Goal: Task Accomplishment & Management: Manage account settings

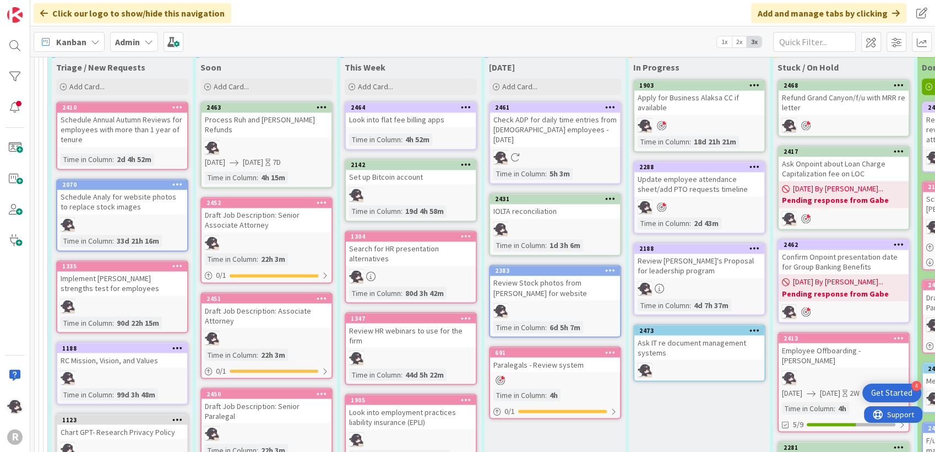
scroll to position [1848, 0]
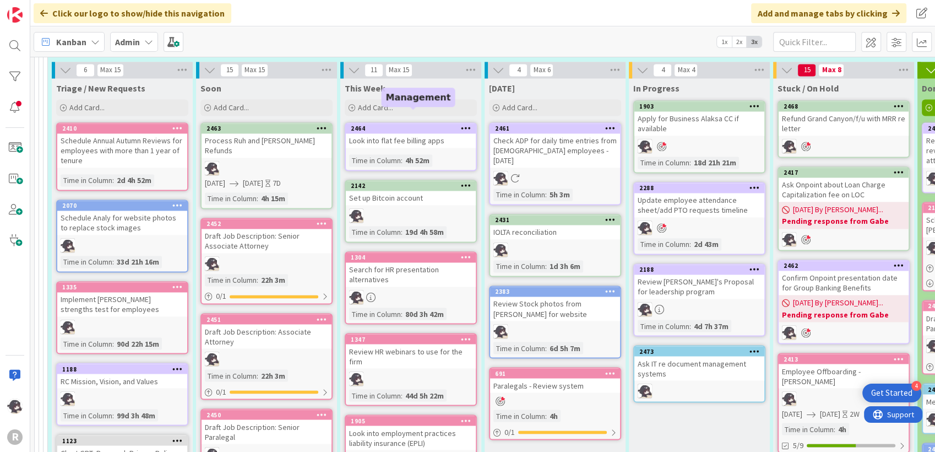
click at [436, 124] on div "2464" at bounding box center [413, 128] width 125 height 8
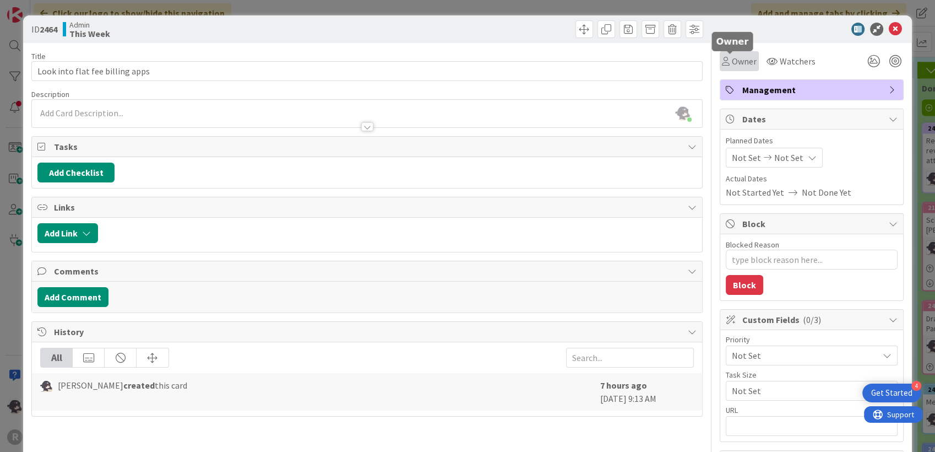
click at [732, 63] on span "Owner" at bounding box center [744, 61] width 25 height 13
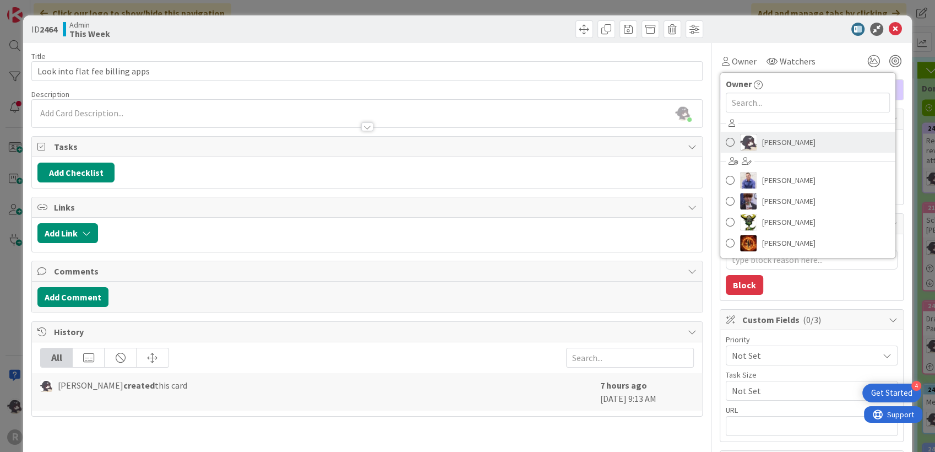
click at [740, 137] on img at bounding box center [748, 142] width 17 height 17
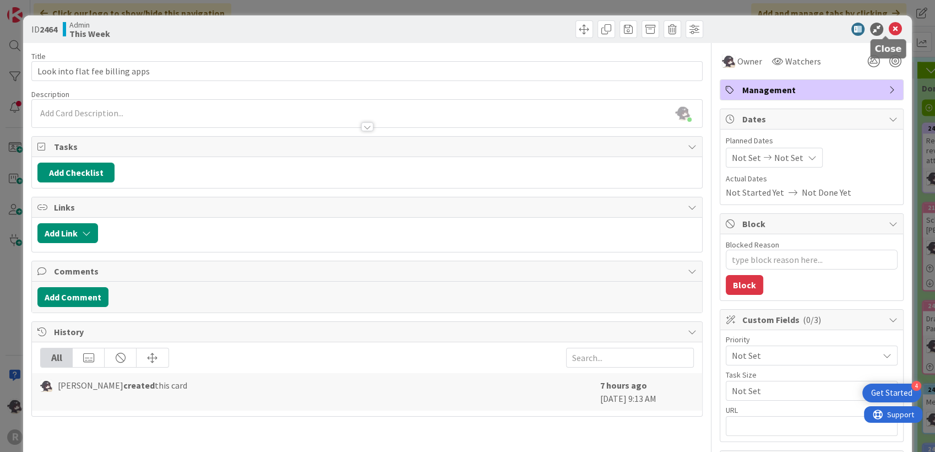
click at [889, 30] on icon at bounding box center [895, 29] width 13 height 13
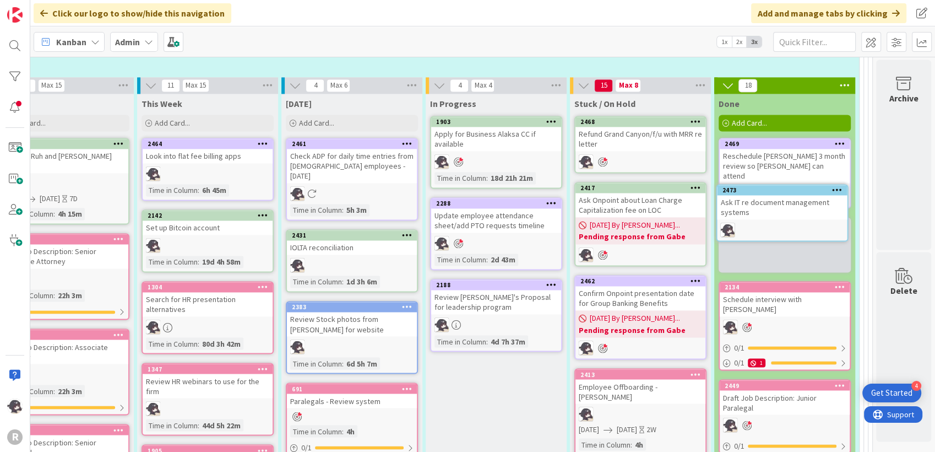
scroll to position [1830, 212]
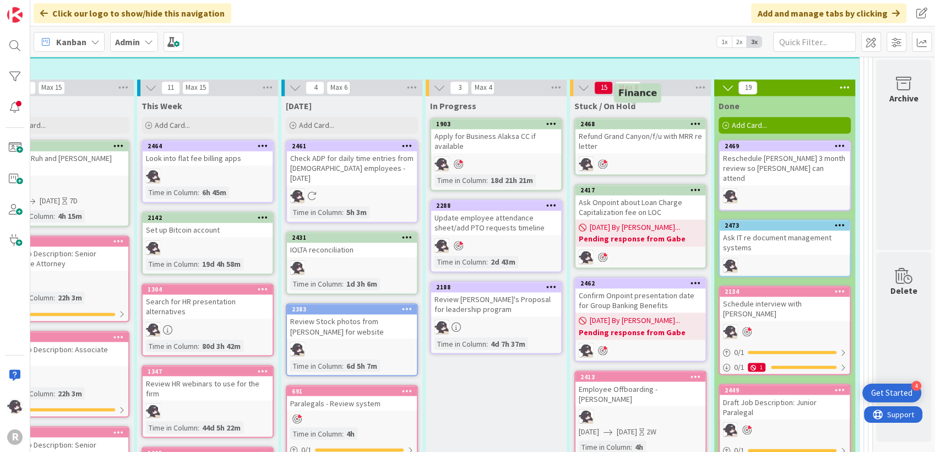
click at [642, 120] on div "2468" at bounding box center [643, 124] width 125 height 8
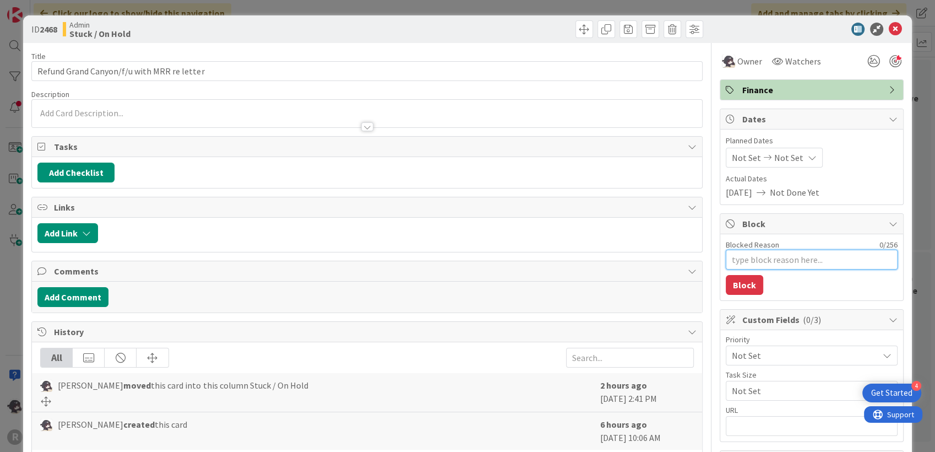
click at [756, 260] on textarea "Blocked Reason" at bounding box center [812, 260] width 172 height 20
type textarea "x"
type textarea "P"
type textarea "x"
type textarea "Pen"
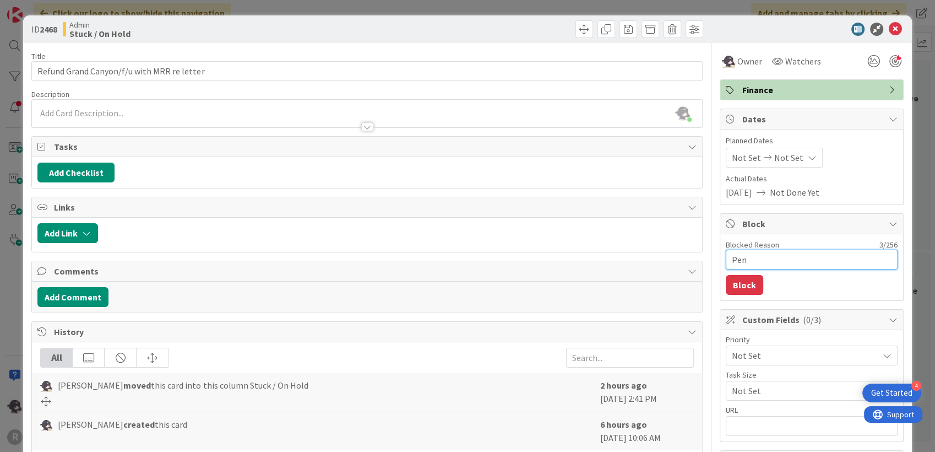
type textarea "x"
type textarea "Pend"
type textarea "x"
type textarea "Pendin"
type textarea "x"
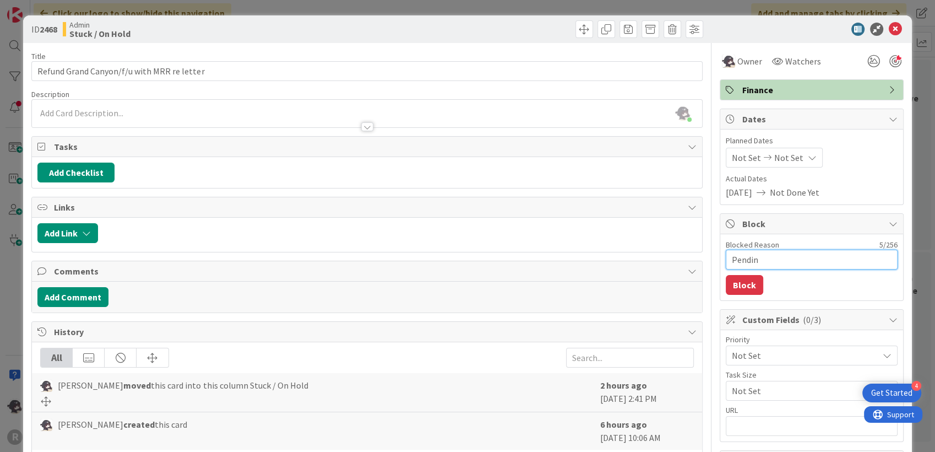
type textarea "Pending"
type textarea "x"
type textarea "Pending"
type textarea "x"
type textarea "Pending M"
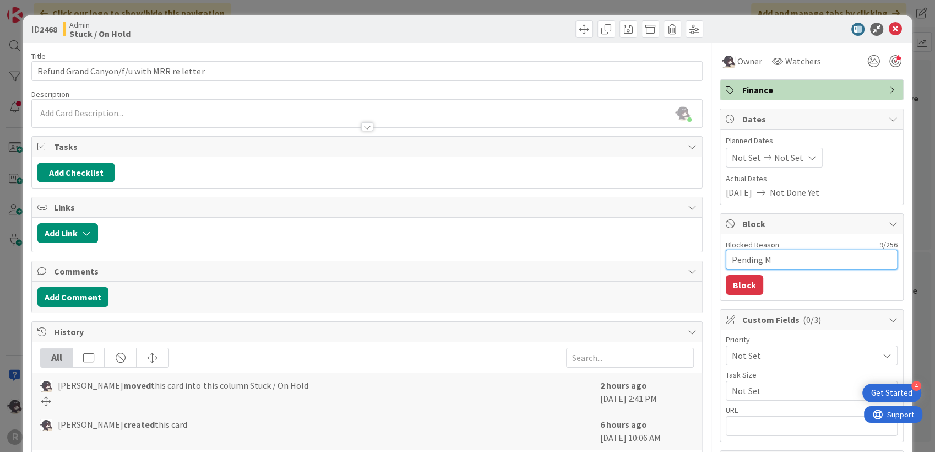
type textarea "x"
type textarea "Pending Mi"
type textarea "x"
type textarea "Pending Mic"
type textarea "x"
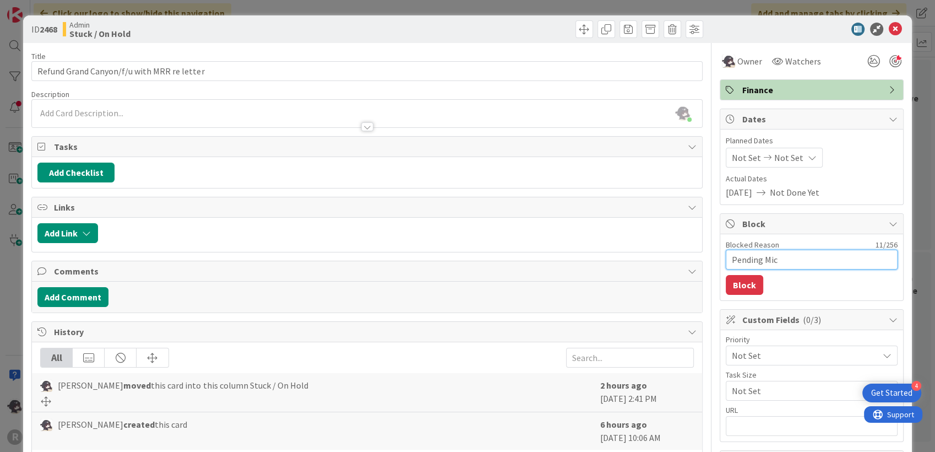
type textarea "Pending Mi"
type textarea "x"
type textarea "Pending M"
type textarea "x"
type textarea "Pending MR"
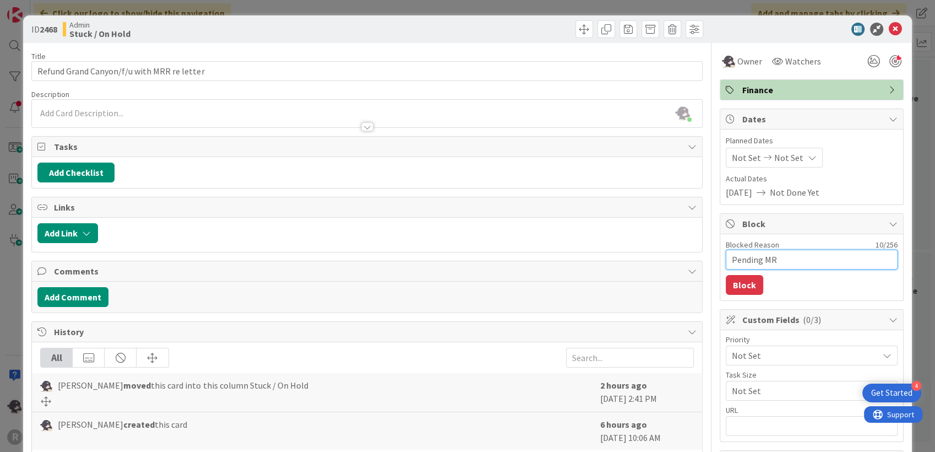
type textarea "x"
type textarea "Pending MRR"
type textarea "x"
type textarea "Pending MRR"
type textarea "x"
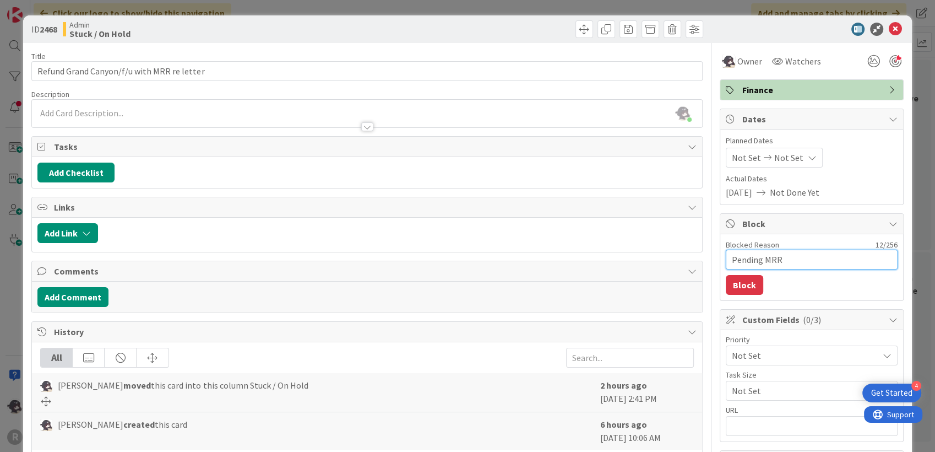
type textarea "Pending MRR"
type textarea "x"
type textarea "Pending MRR'"
type textarea "x"
type textarea "Pending MRR's"
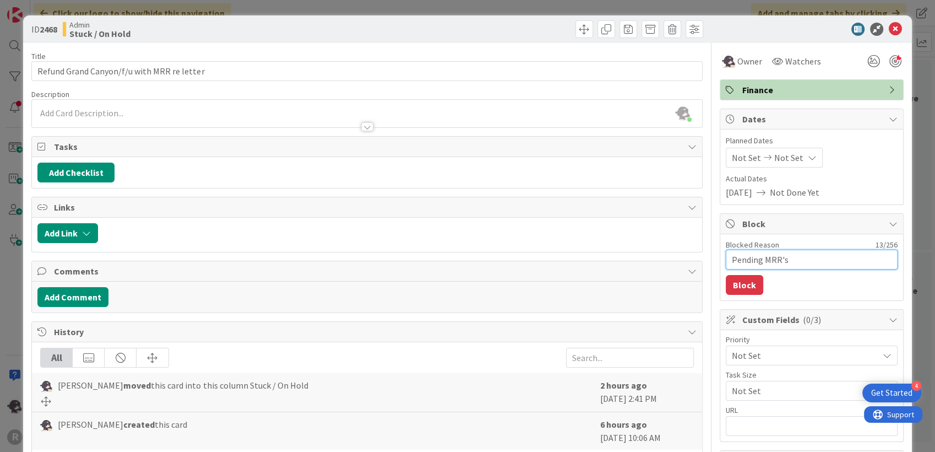
type textarea "x"
type textarea "Pending MRR's l"
type textarea "x"
type textarea "Pending MRR's le"
type textarea "x"
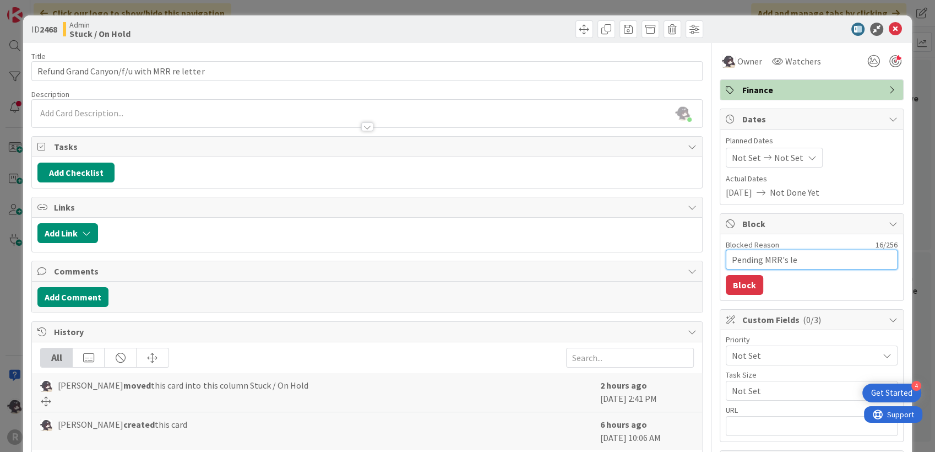
type textarea "Pending MRR's let"
type textarea "x"
type textarea "Pending MRR's lett"
type textarea "x"
type textarea "Pending MRR's lette"
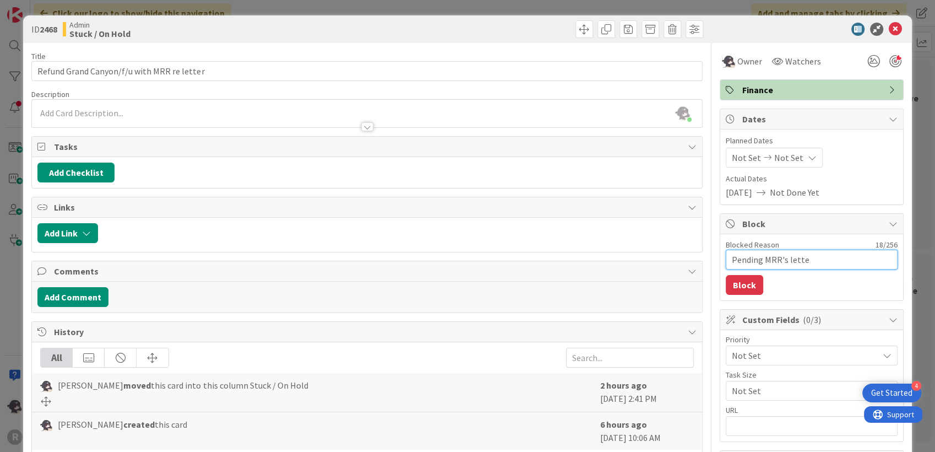
type textarea "x"
type textarea "Pending MRR's letter"
type textarea "x"
type textarea "Pending MRR's letter"
type textarea "x"
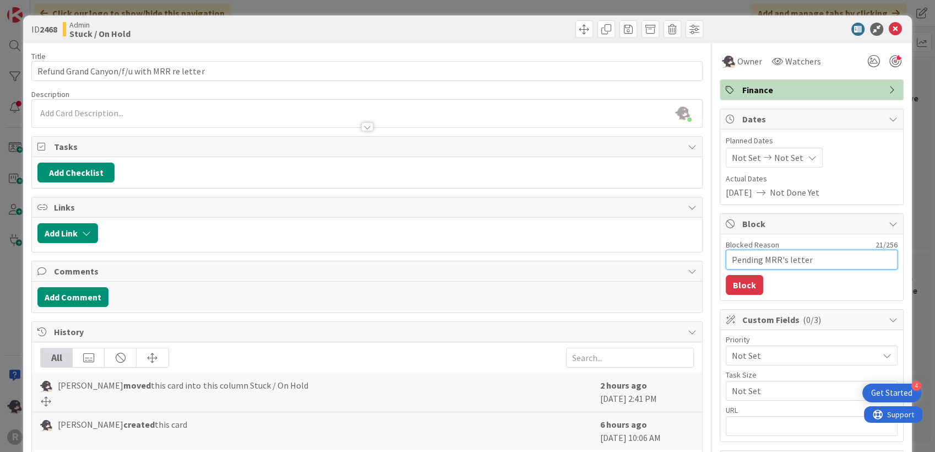
type textarea "Pending MRR's letter t"
type textarea "x"
type textarea "Pending MRR's letter to"
type textarea "x"
type textarea "Pending MRR's letter to"
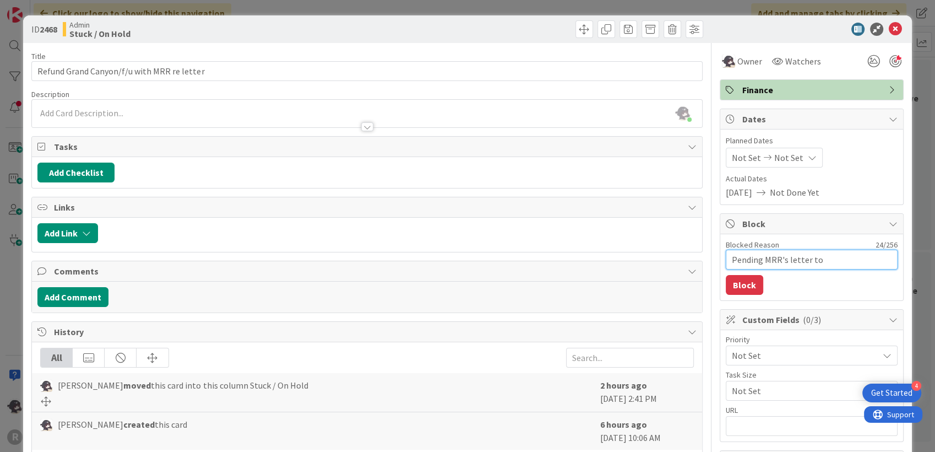
type textarea "x"
type textarea "Pending MRR's letter to c"
type textarea "x"
type textarea "Pending MRR's letter to cl"
type textarea "x"
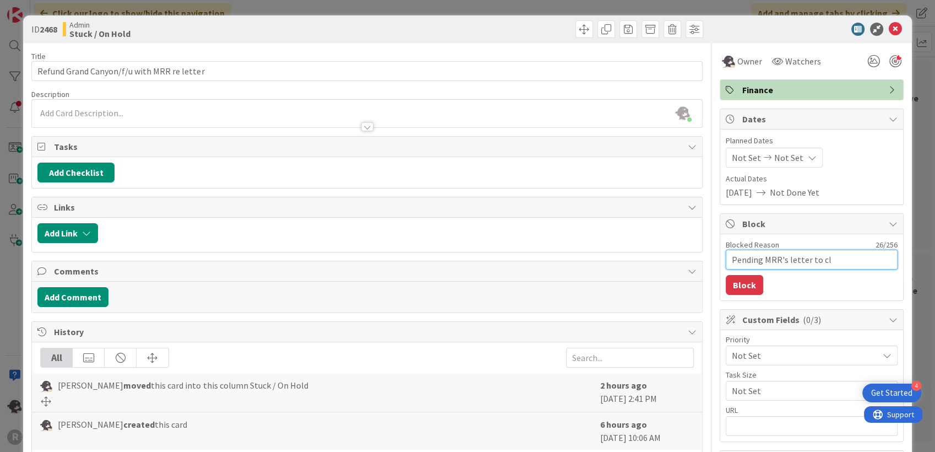
type textarea "Pending MRR's letter to cli"
type textarea "x"
type textarea "Pending MRR's letter to clie"
type textarea "x"
type textarea "Pending MRR's letter to client"
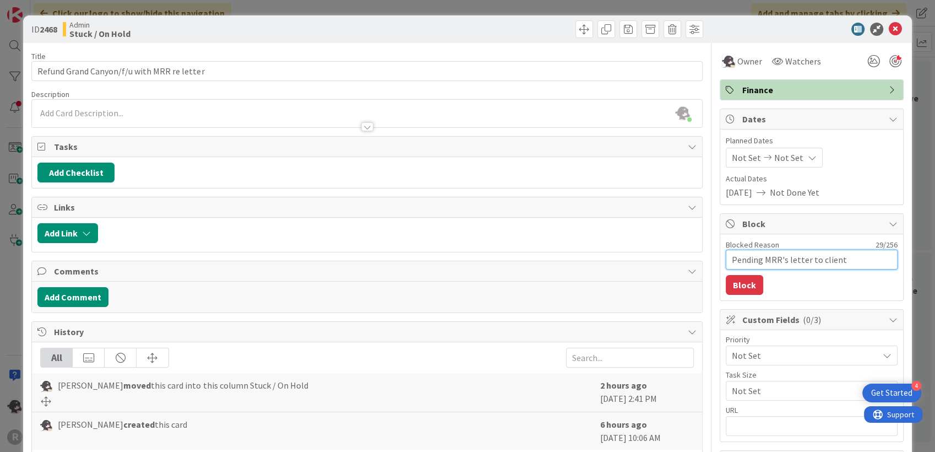
type textarea "x"
type textarea "Pending MRR's letter to client"
click at [736, 290] on button "Block" at bounding box center [744, 285] width 37 height 20
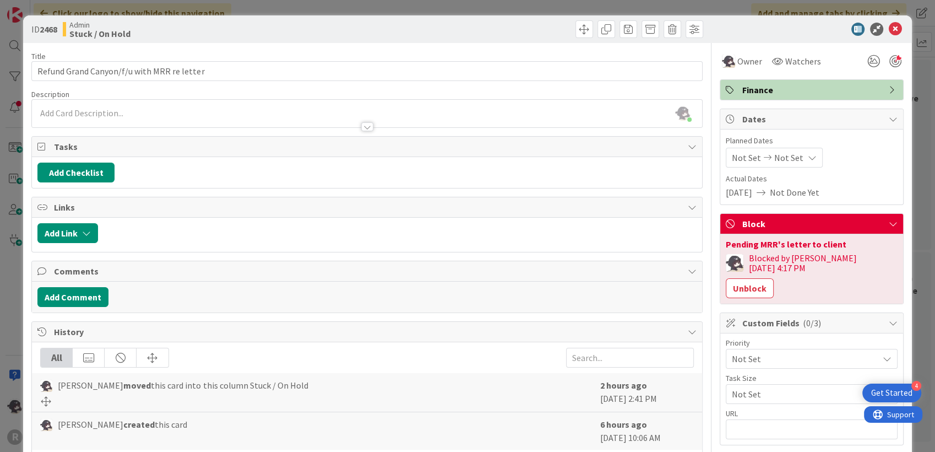
click at [789, 154] on div "Not Set Not Set" at bounding box center [774, 158] width 97 height 20
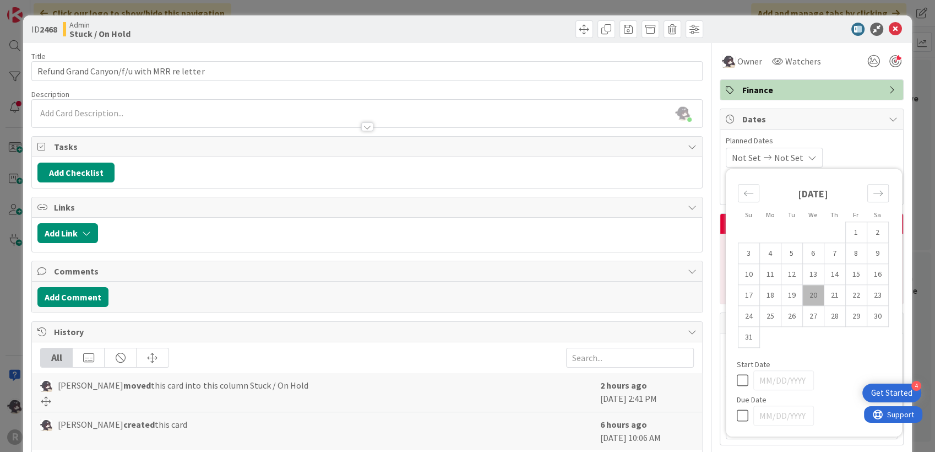
click at [806, 295] on td "20" at bounding box center [813, 295] width 21 height 21
type input "[DATE]"
click at [830, 293] on td "21" at bounding box center [834, 295] width 21 height 21
type input "[DATE]"
click at [865, 152] on div "[DATE] [DATE] Su Mo Tu We Th Fr Sa [DATE] 1 2 3 4 5 6 7 8 9 10 11 12 13 14 15 1…" at bounding box center [812, 158] width 172 height 20
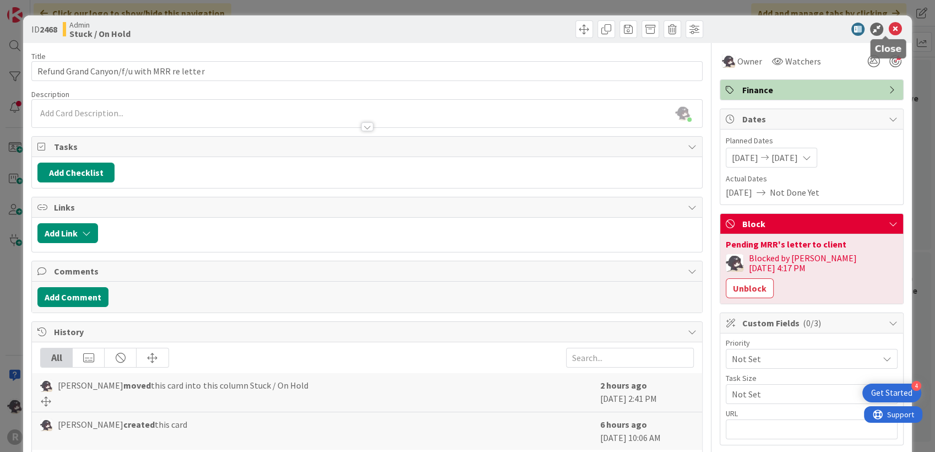
click at [889, 31] on icon at bounding box center [895, 29] width 13 height 13
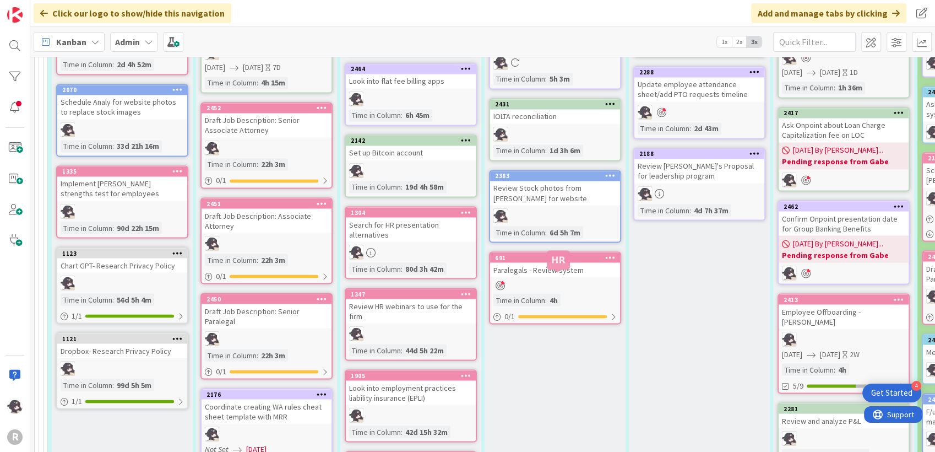
scroll to position [1967, 0]
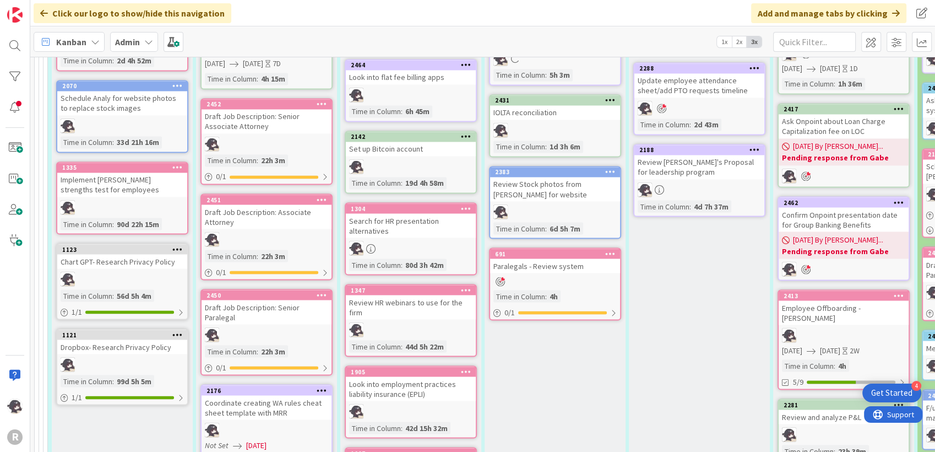
click at [178, 245] on icon at bounding box center [177, 249] width 10 height 8
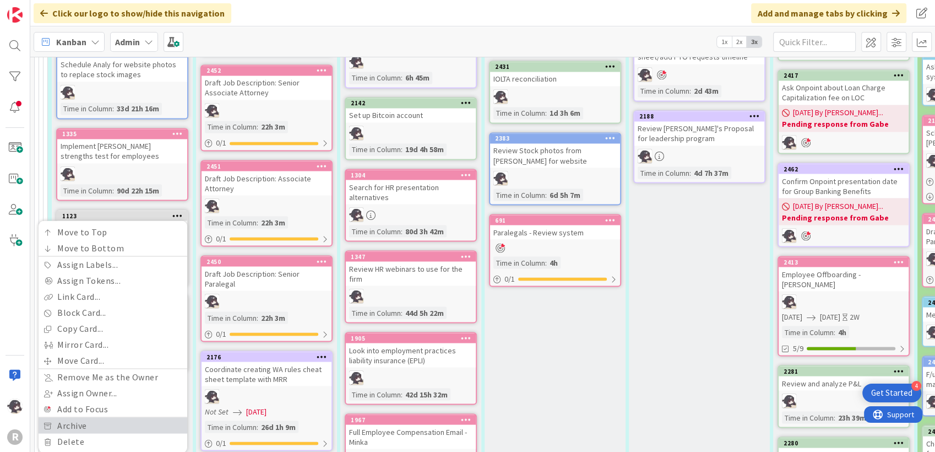
scroll to position [2028, 0]
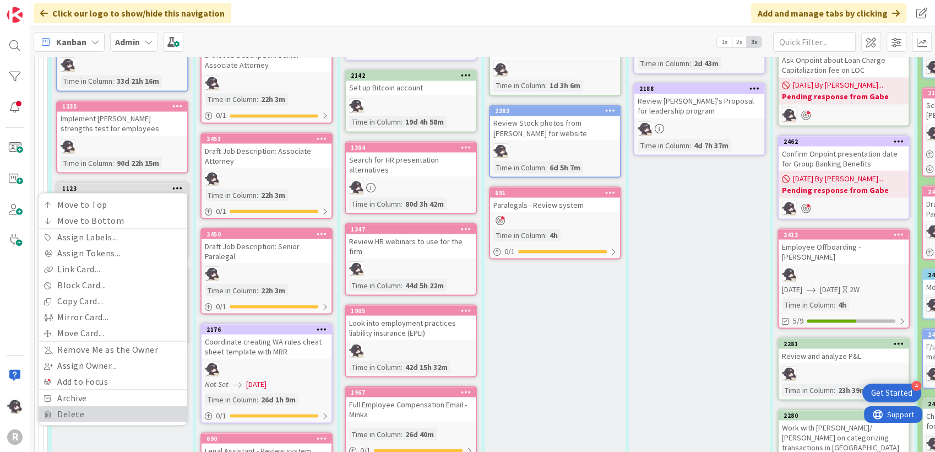
click at [87, 405] on link "Delete" at bounding box center [113, 413] width 149 height 16
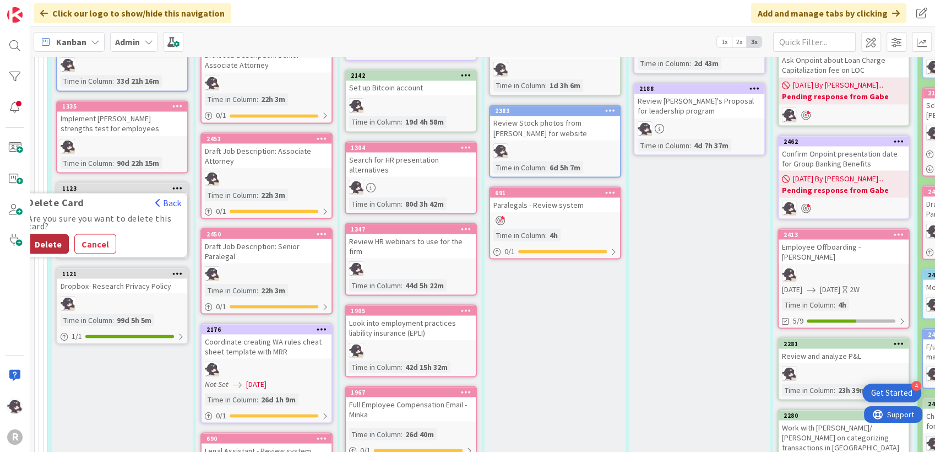
click at [49, 234] on button "Delete" at bounding box center [48, 244] width 41 height 20
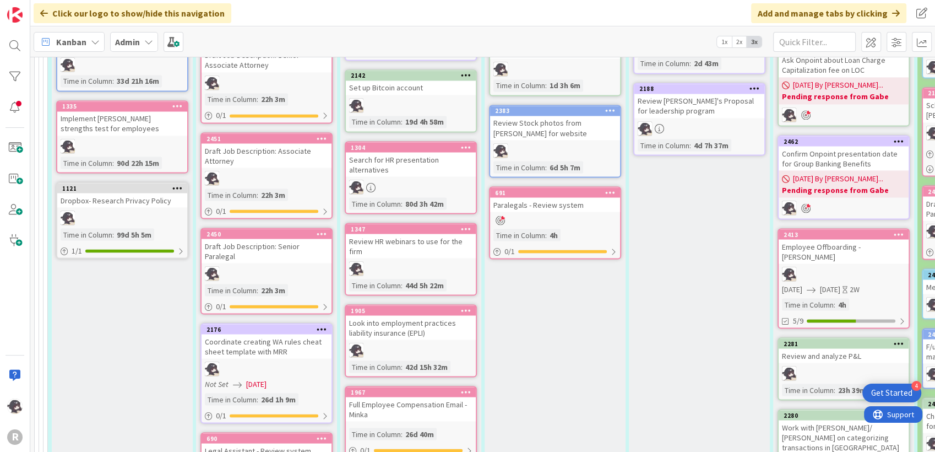
click at [171, 184] on div at bounding box center [177, 188] width 20 height 8
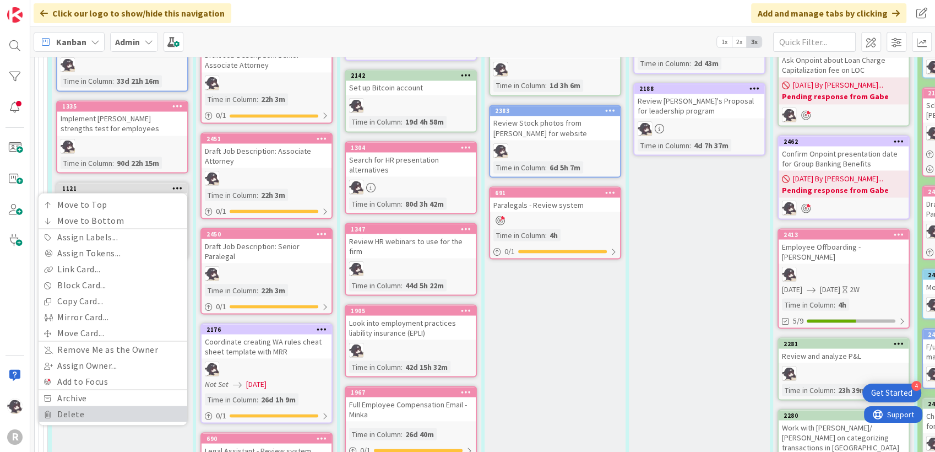
click at [64, 405] on link "Delete" at bounding box center [113, 413] width 149 height 16
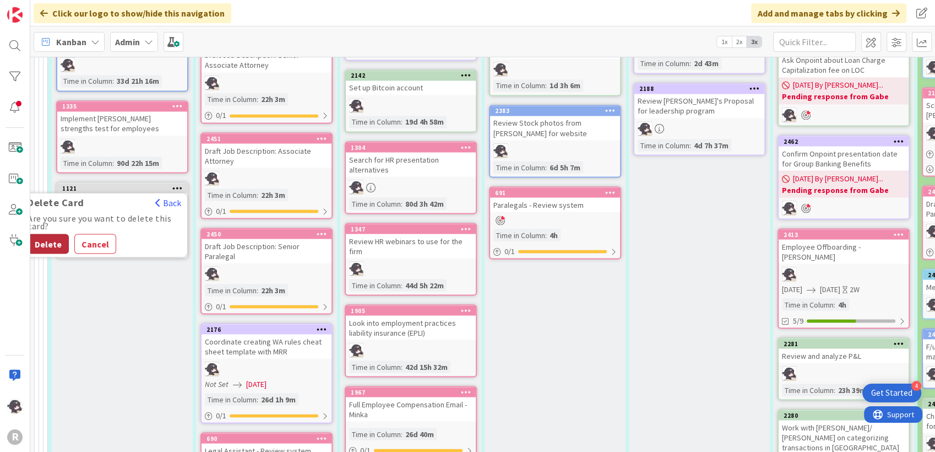
click at [48, 234] on button "Delete" at bounding box center [48, 244] width 41 height 20
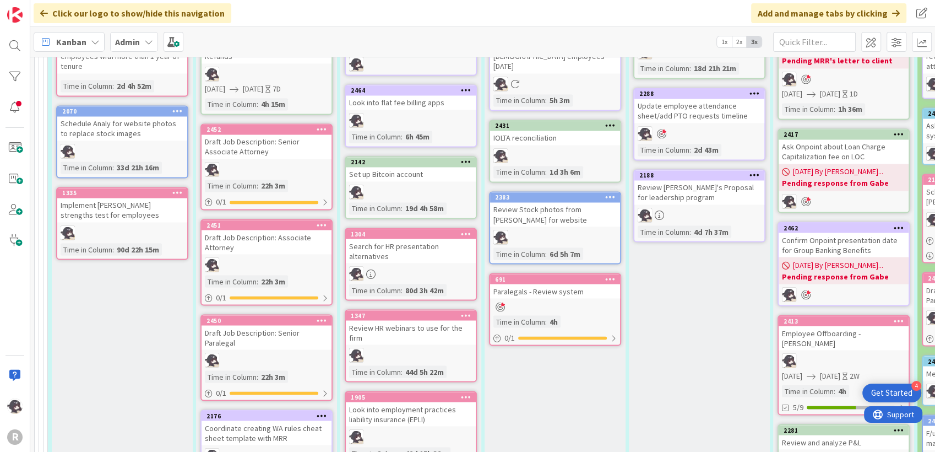
scroll to position [1845, 0]
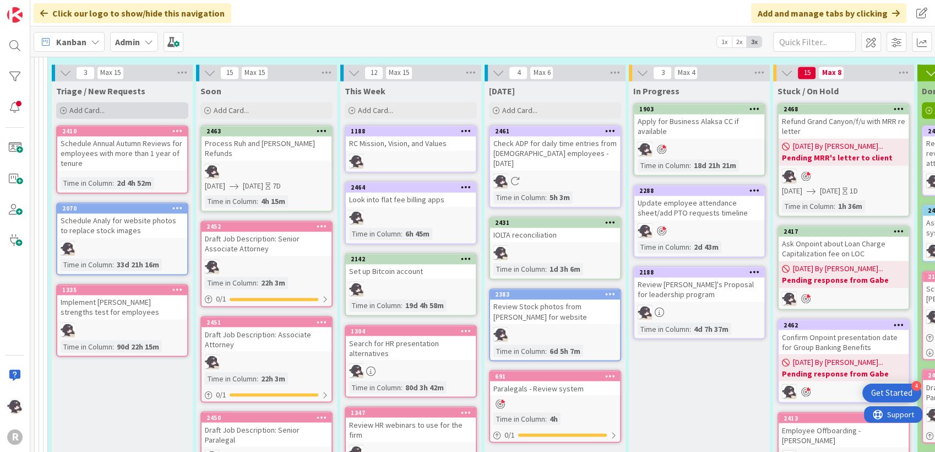
click at [116, 102] on div "Add Card..." at bounding box center [122, 110] width 132 height 17
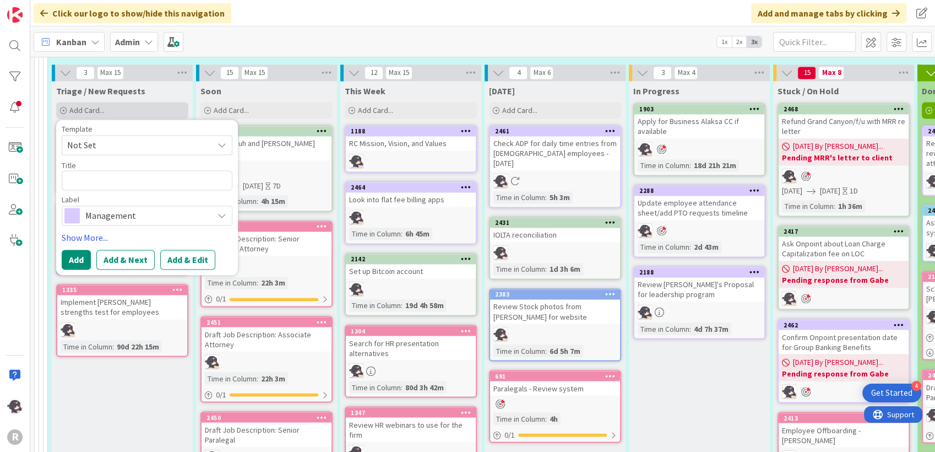
type textarea "x"
type textarea "o"
type textarea "x"
type textarea "O"
type textarea "x"
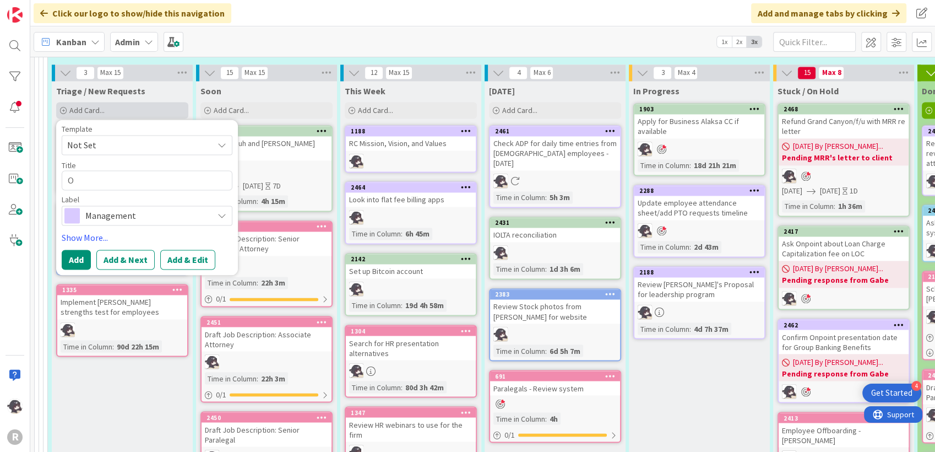
type textarea "Or"
type textarea "x"
type textarea "Ord"
type textarea "x"
type textarea "Orde"
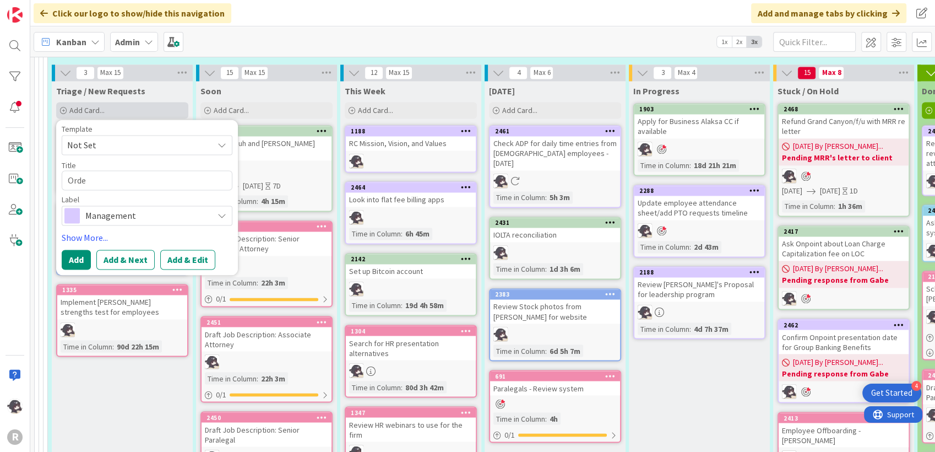
type textarea "x"
type textarea "Order"
type textarea "x"
type textarea "Order"
type textarea "x"
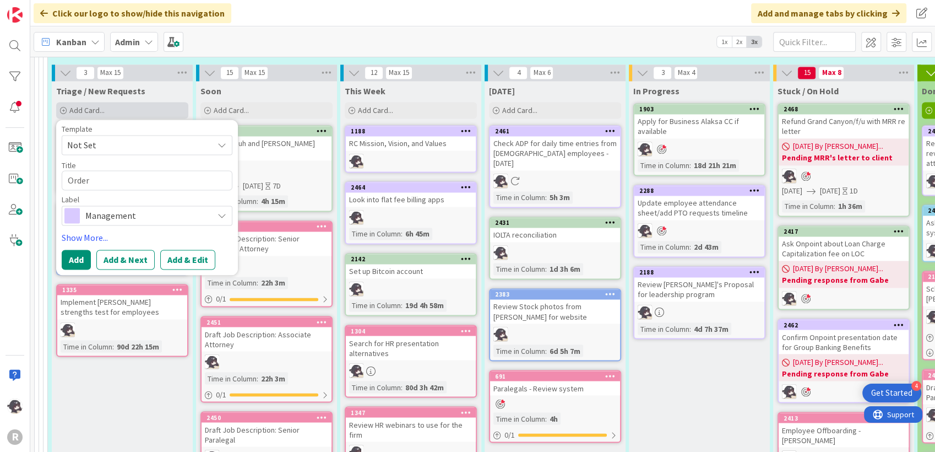
type textarea "Order o"
type textarea "x"
type textarea "Order of"
type textarea "x"
type textarea "Order off"
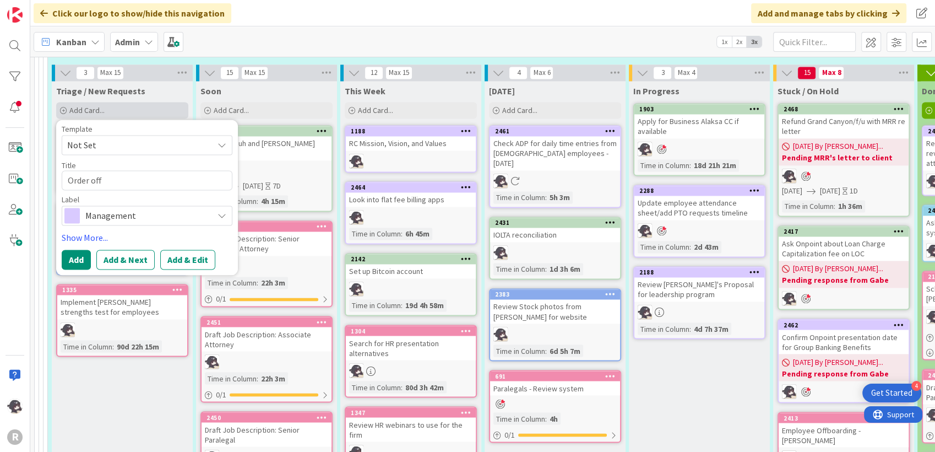
type textarea "x"
type textarea "Order offi"
type textarea "x"
type textarea "Order offic"
type textarea "x"
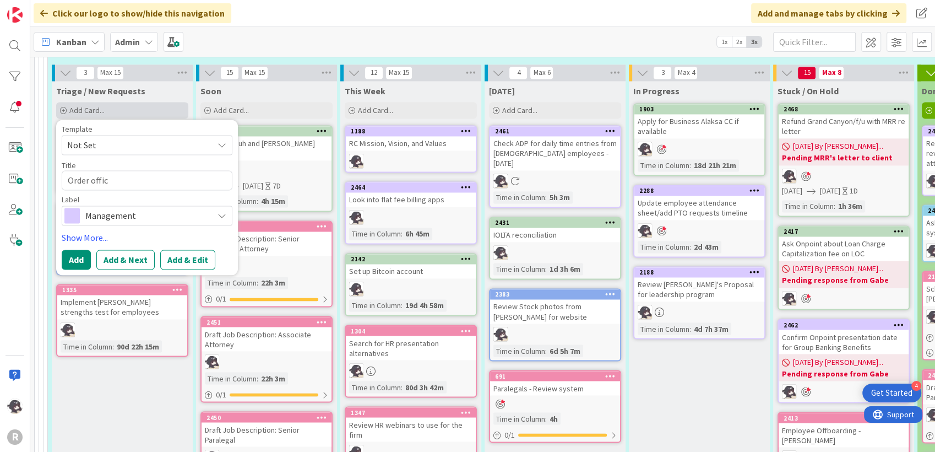
type textarea "Order office"
type textarea "x"
type textarea "Order office"
type textarea "x"
type textarea "Order office d"
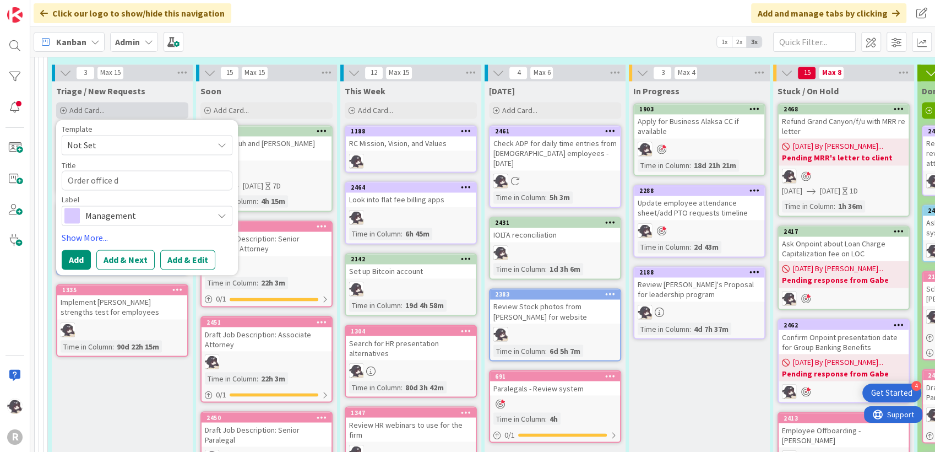
type textarea "x"
type textarea "Order office de"
type textarea "x"
type textarea "Order office deco"
type textarea "x"
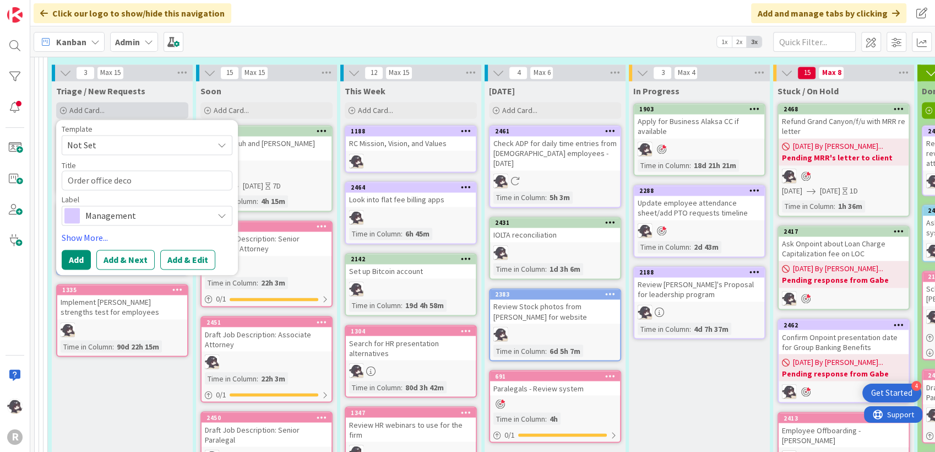
type textarea "Order office decor"
type textarea "x"
type textarea "Order office decor/"
type textarea "x"
type textarea "Order office decor/a"
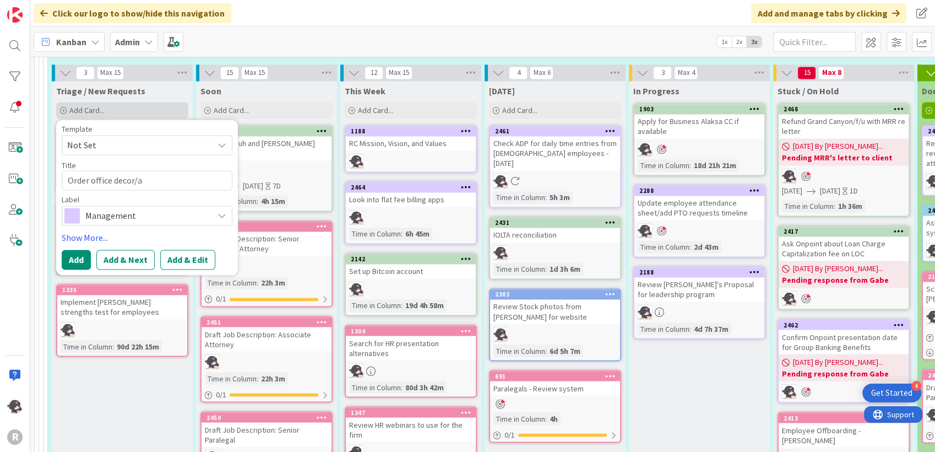
type textarea "x"
type textarea "Order office decor/ar"
type textarea "x"
type textarea "Order office decor/art"
click at [110, 208] on span "Management" at bounding box center [146, 215] width 122 height 15
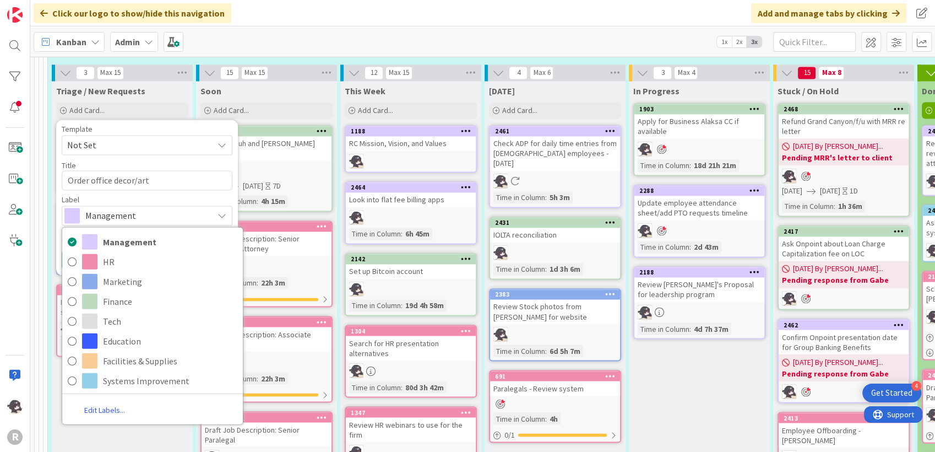
click at [110, 208] on span "Management" at bounding box center [146, 215] width 122 height 15
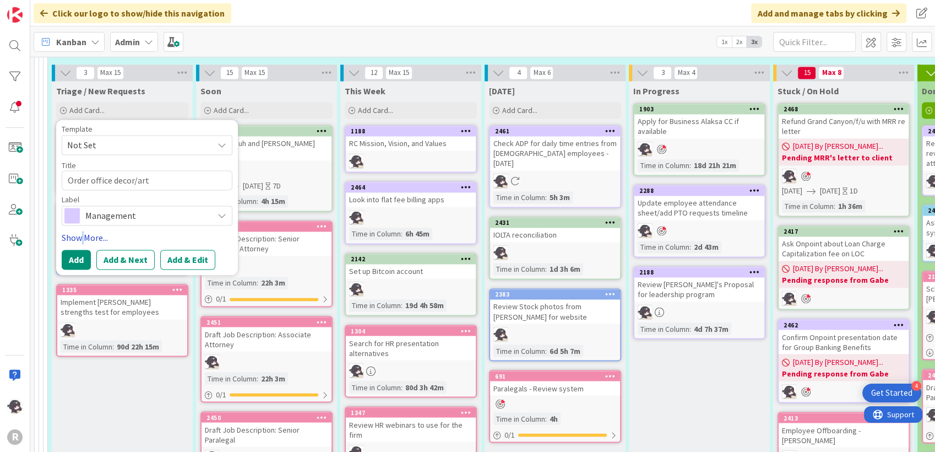
click at [83, 231] on link "Show More..." at bounding box center [147, 237] width 171 height 13
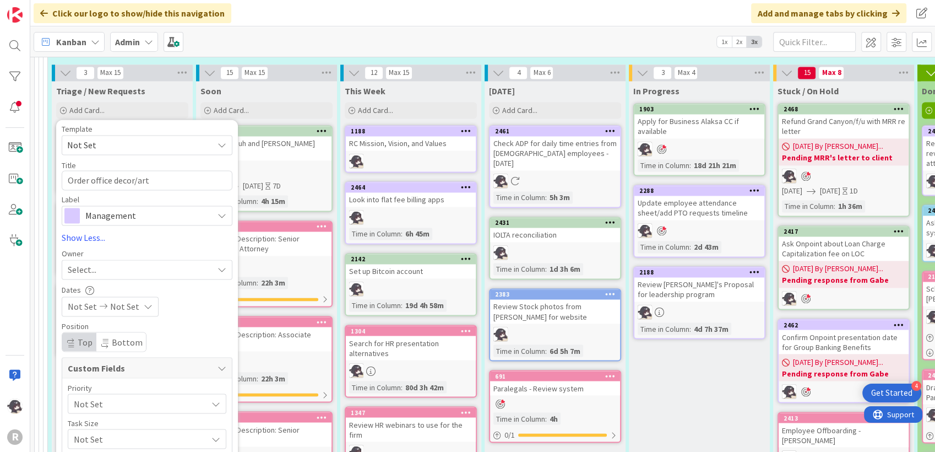
click at [91, 263] on span "Select..." at bounding box center [82, 269] width 29 height 13
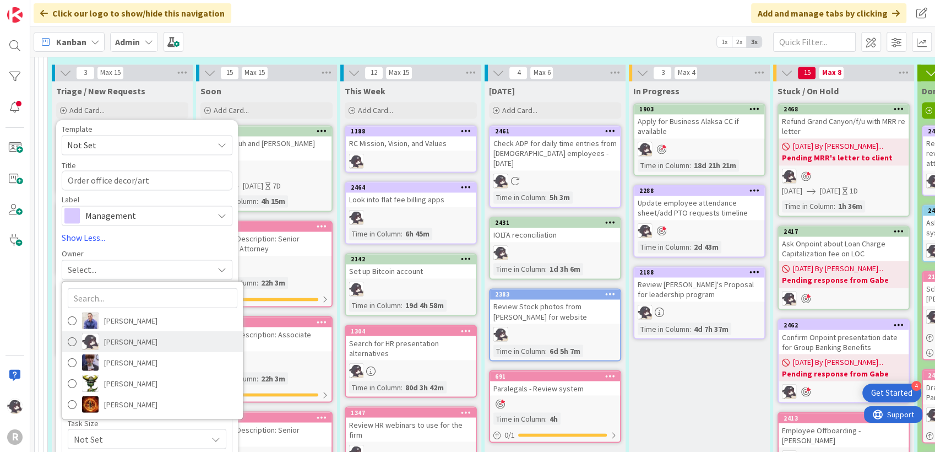
click at [115, 333] on span "[PERSON_NAME]" at bounding box center [130, 341] width 53 height 17
type textarea "x"
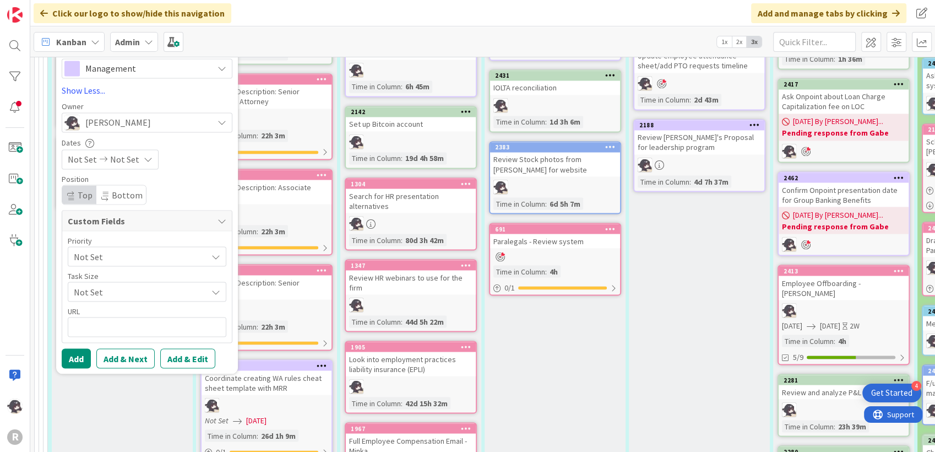
scroll to position [2028, 0]
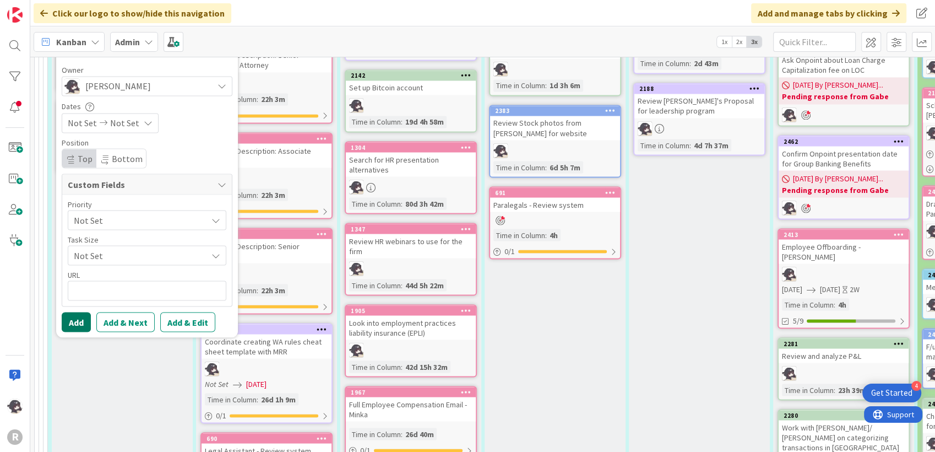
click at [73, 312] on button "Add" at bounding box center [76, 322] width 29 height 20
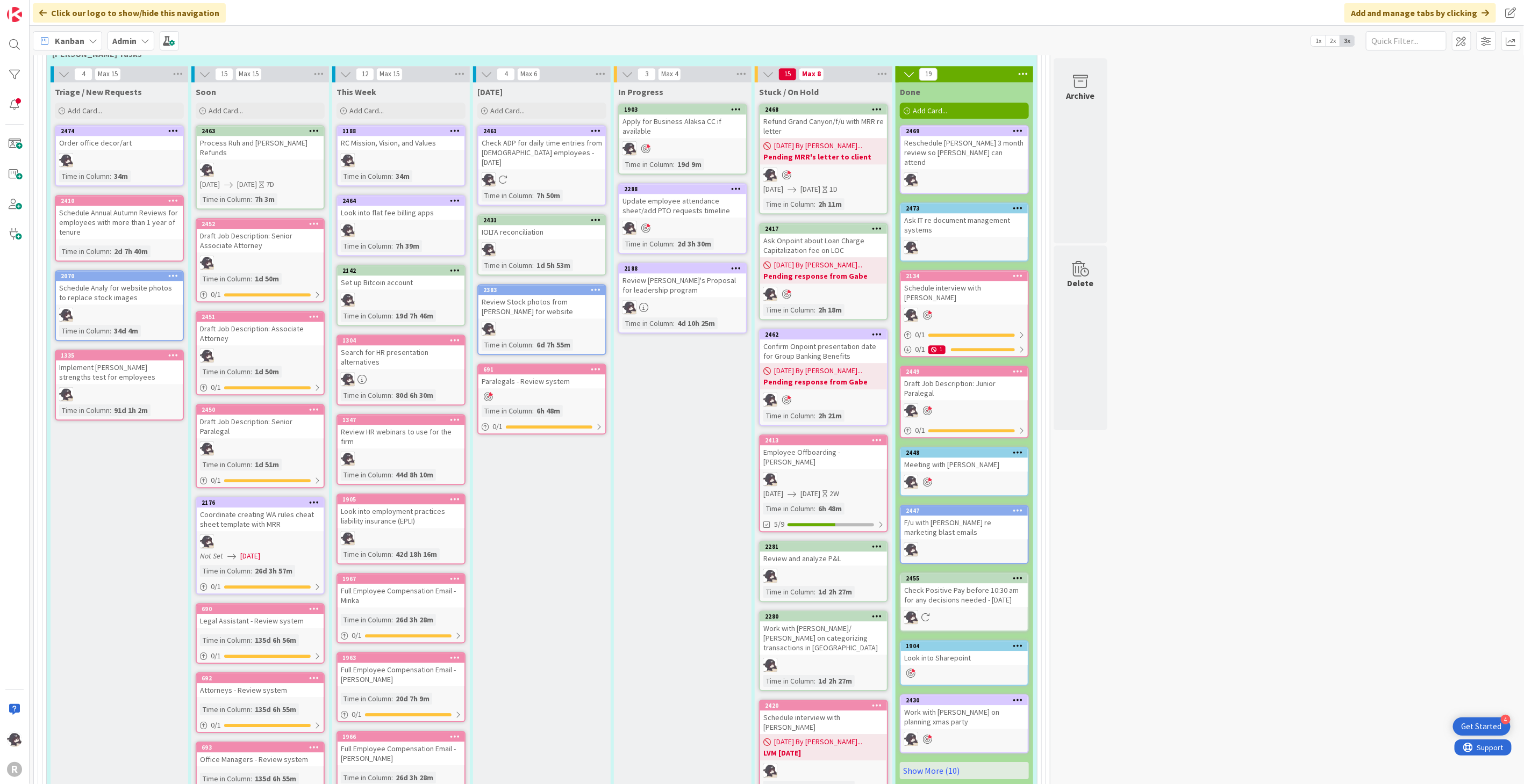
scroll to position [1801, 0]
